Goal: Task Accomplishment & Management: Manage account settings

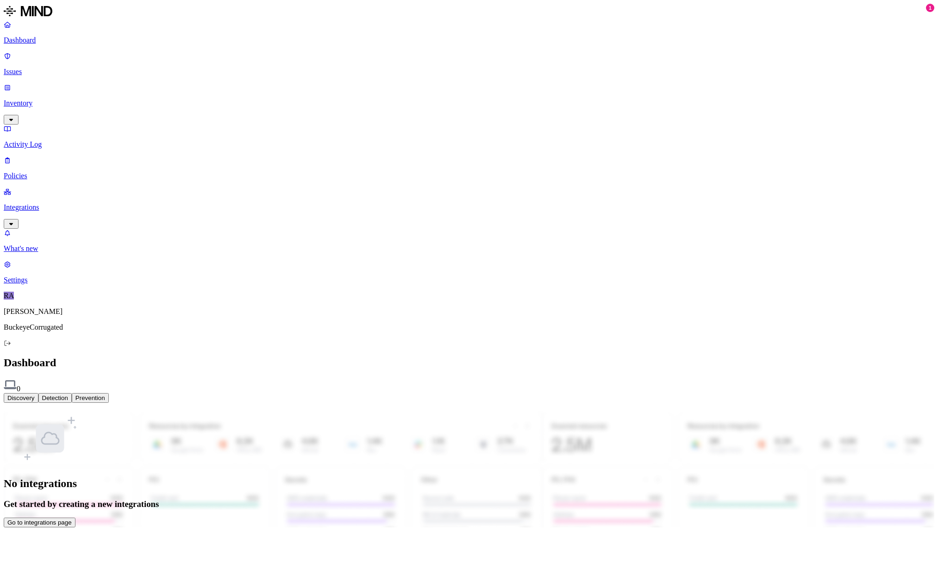
click at [41, 284] on p "Settings" at bounding box center [469, 280] width 931 height 8
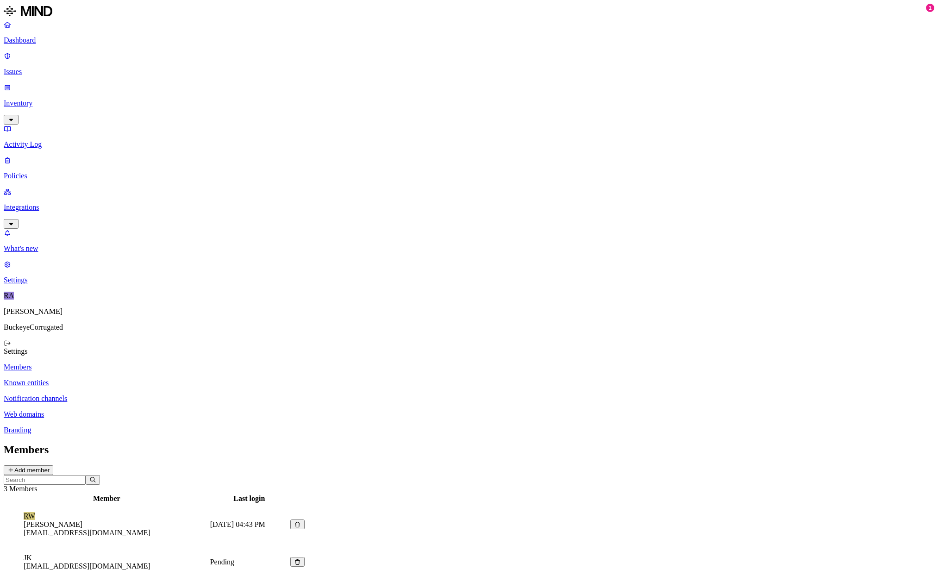
click at [134, 363] on p "Members" at bounding box center [469, 367] width 931 height 8
click at [53, 466] on button "Add member" at bounding box center [29, 471] width 50 height 10
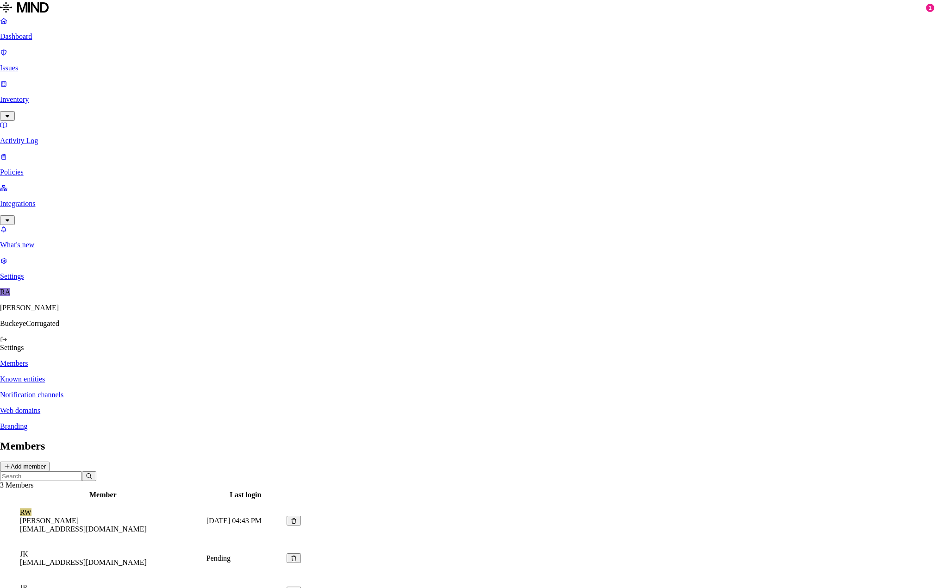
type input "[EMAIL_ADDRESS][DOMAIN_NAME]"
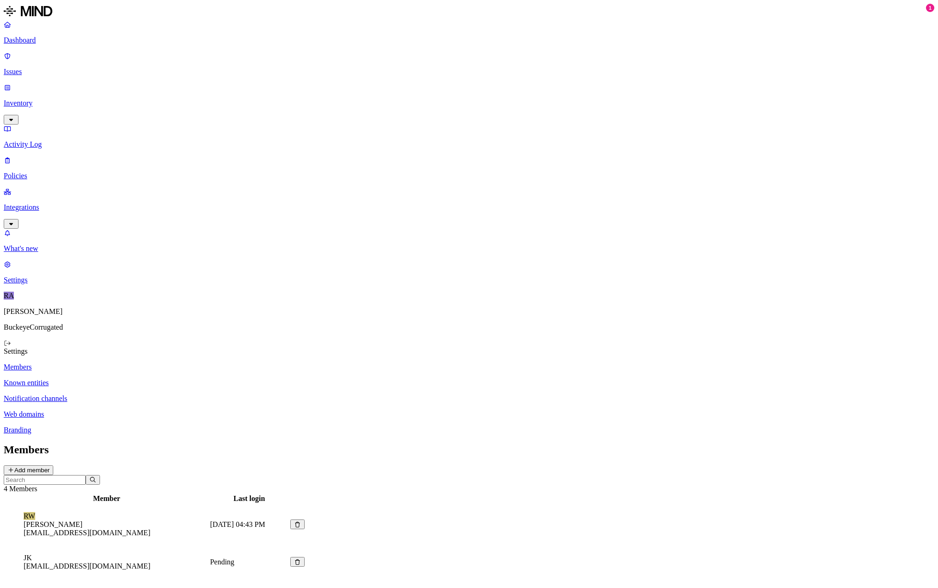
click at [303, 444] on div "Members Add member 4 Members Member Last login RW [PERSON_NAME] [EMAIL_ADDRESS]…" at bounding box center [469, 545] width 931 height 202
